Goal: Information Seeking & Learning: Learn about a topic

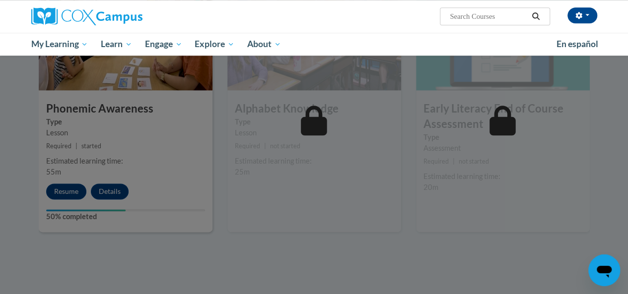
scroll to position [546, 0]
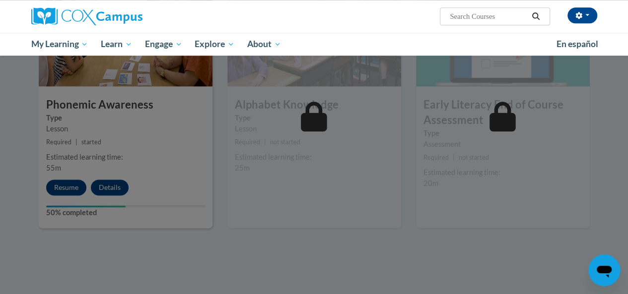
click at [64, 180] on div at bounding box center [314, 147] width 628 height 294
click at [74, 191] on div at bounding box center [314, 147] width 628 height 294
click at [66, 189] on div at bounding box center [314, 147] width 628 height 294
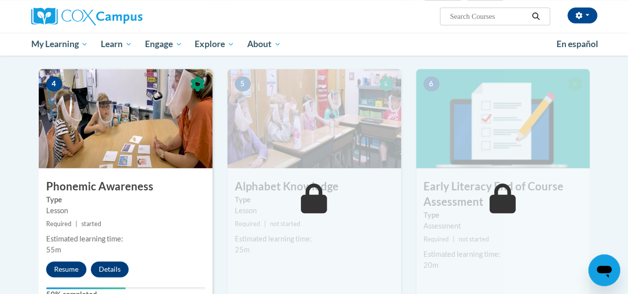
scroll to position [453, 0]
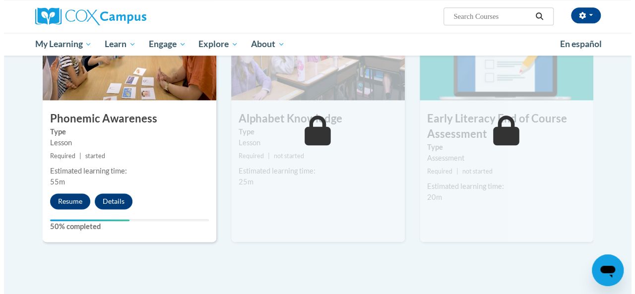
scroll to position [535, 0]
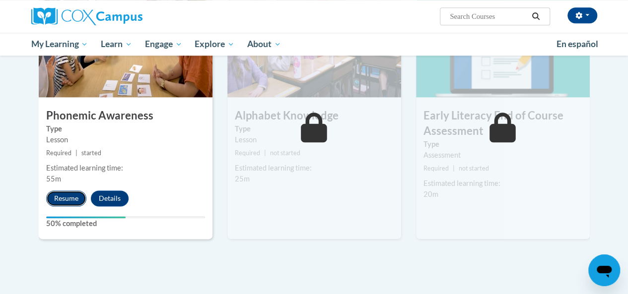
click at [70, 196] on button "Resume" at bounding box center [66, 199] width 40 height 16
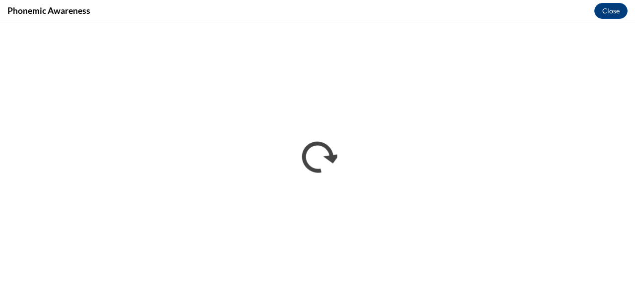
scroll to position [0, 0]
click at [614, 14] on button "Close" at bounding box center [611, 11] width 33 height 16
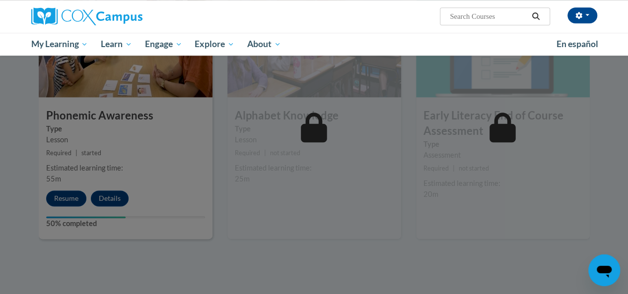
click at [52, 203] on div at bounding box center [314, 147] width 628 height 294
click at [68, 196] on div at bounding box center [314, 147] width 628 height 294
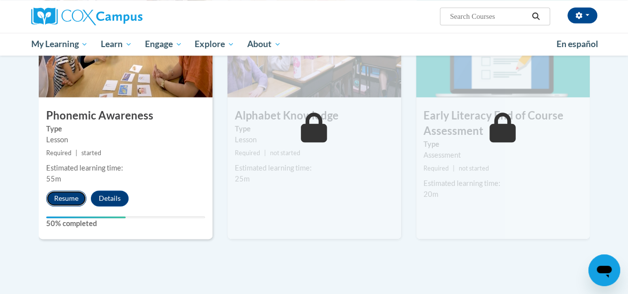
click at [61, 201] on button "Resume" at bounding box center [66, 199] width 40 height 16
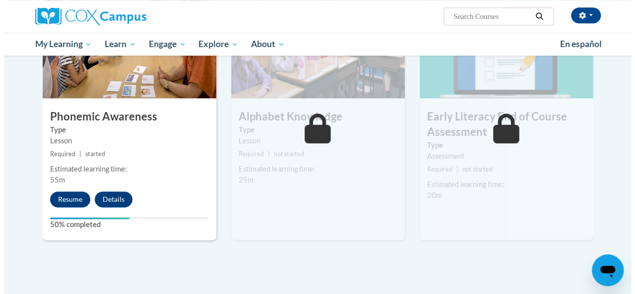
scroll to position [537, 0]
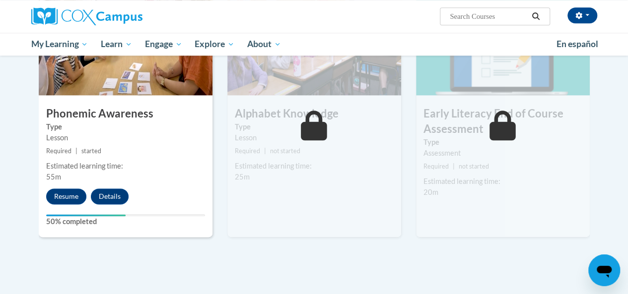
click at [426, 180] on div "Estimated learning time:" at bounding box center [502, 181] width 159 height 11
click at [60, 199] on button "Resume" at bounding box center [66, 197] width 40 height 16
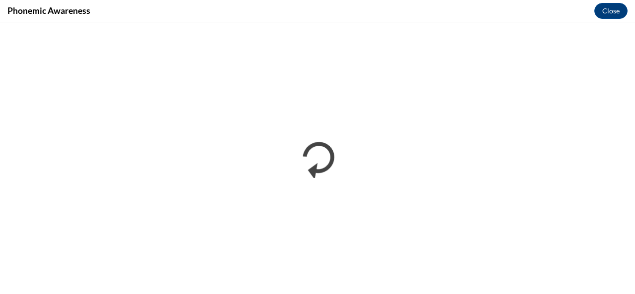
scroll to position [0, 0]
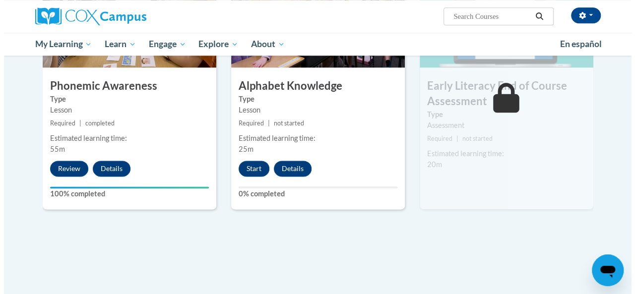
scroll to position [565, 0]
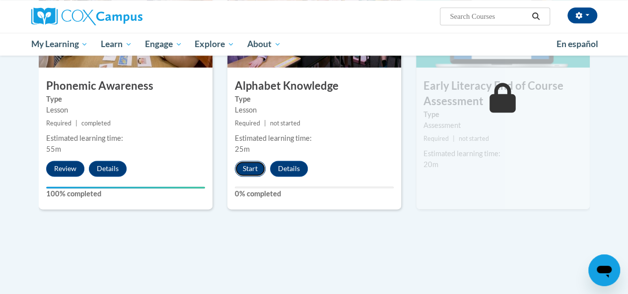
click at [250, 168] on button "Start" at bounding box center [250, 169] width 31 height 16
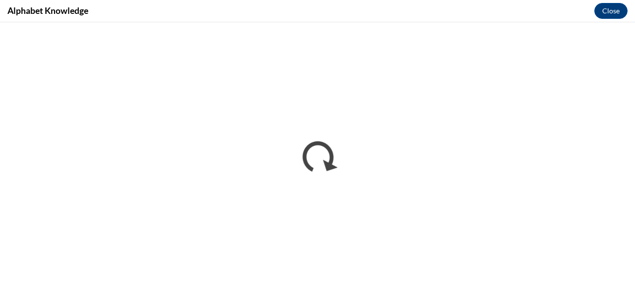
scroll to position [0, 0]
click at [524, 25] on iframe "</div></body> </html>" at bounding box center [317, 158] width 635 height 272
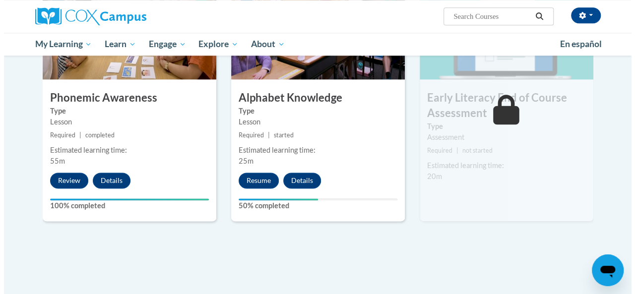
scroll to position [553, 0]
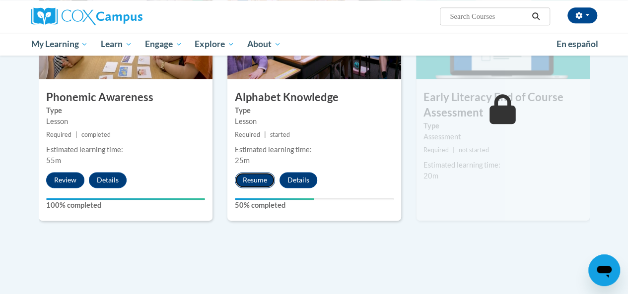
click at [253, 176] on button "Resume" at bounding box center [255, 180] width 40 height 16
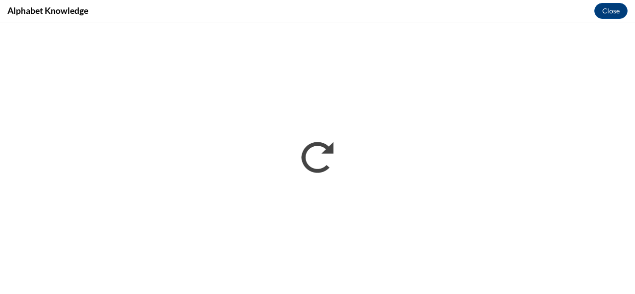
scroll to position [0, 0]
